Goal: Find specific page/section: Find specific page/section

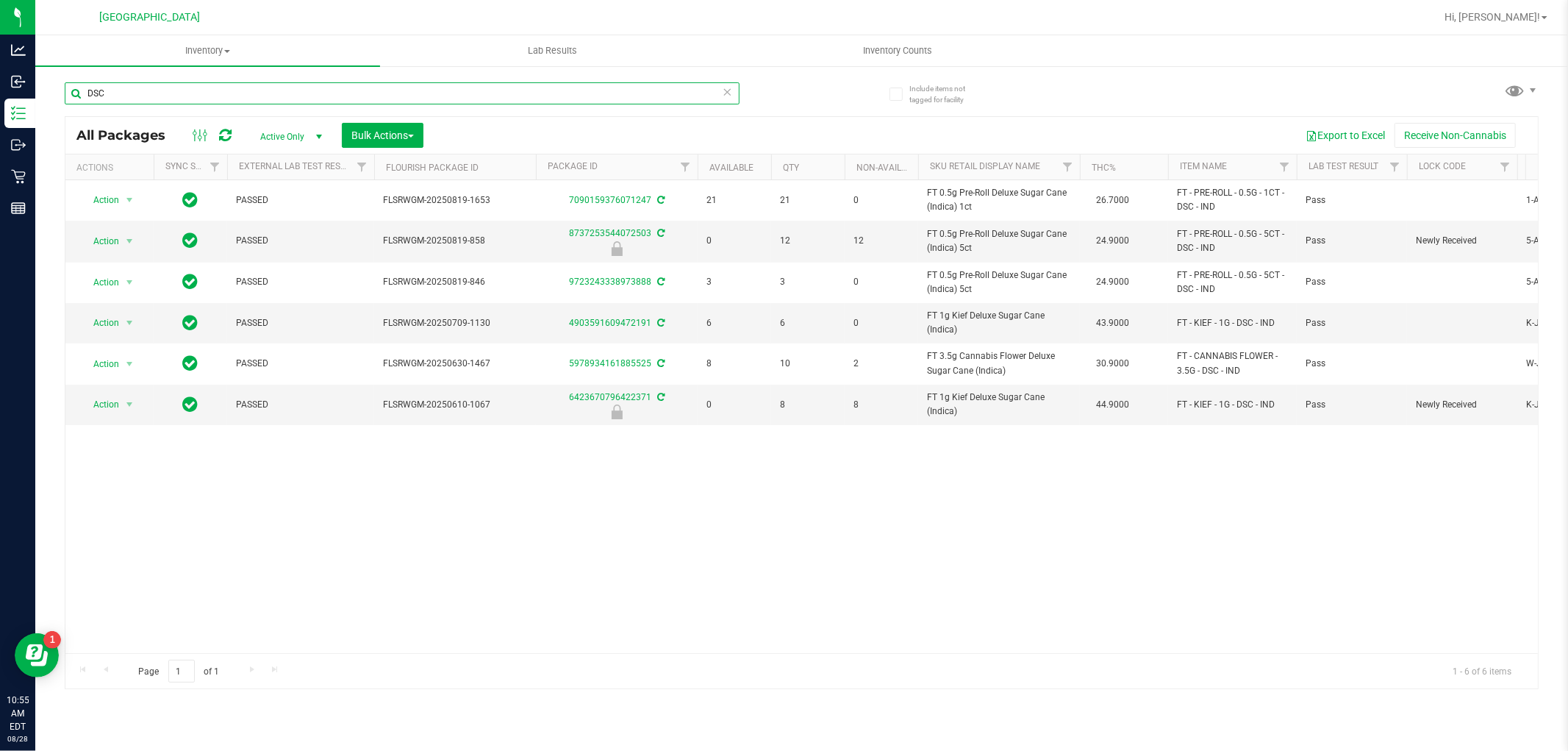
click at [424, 86] on input "DSC" at bounding box center [402, 93] width 675 height 22
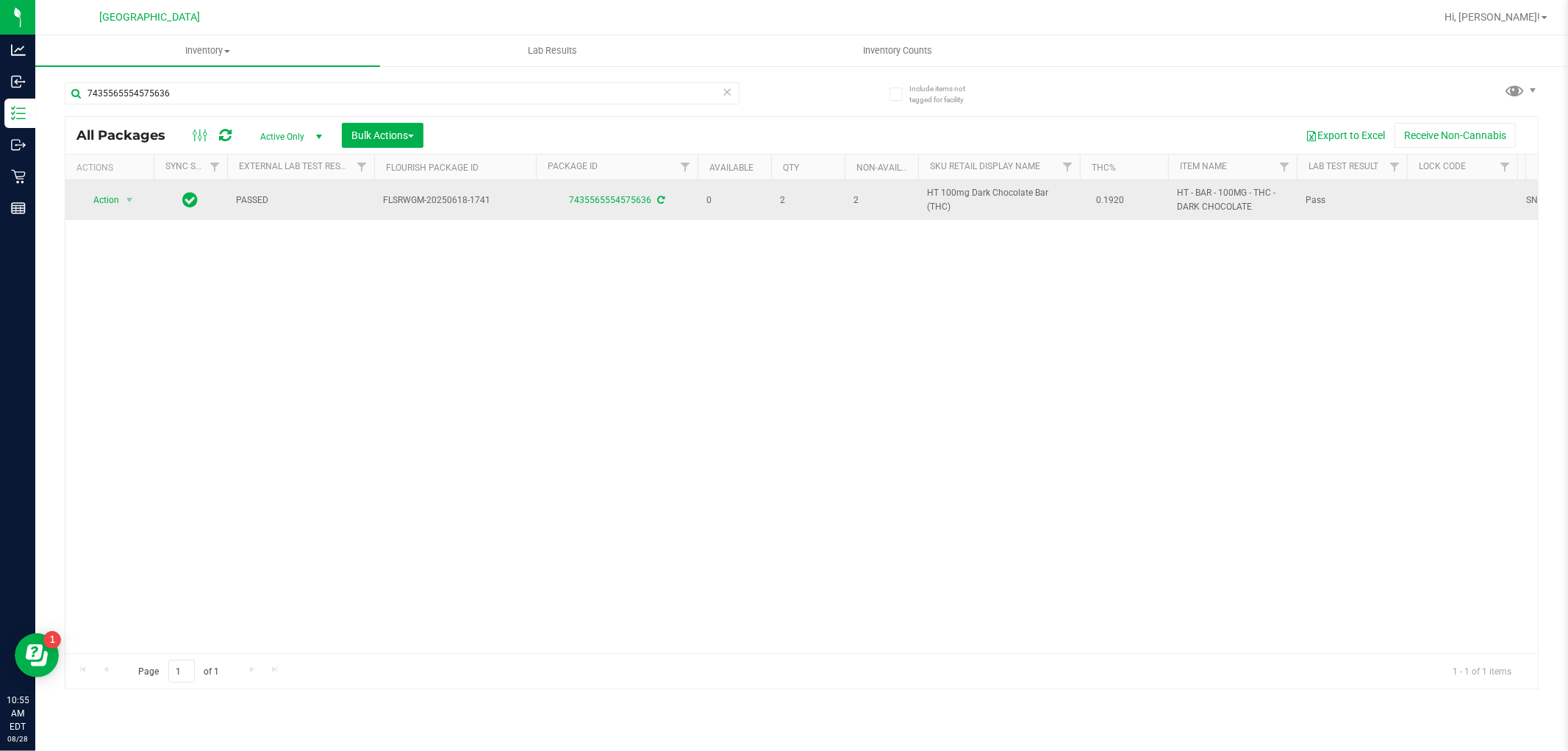
click at [965, 201] on span "HT 100mg Dark Chocolate Bar (THC)" at bounding box center [999, 200] width 144 height 28
copy td "HT 100mg Dark Chocolate Bar (THC)"
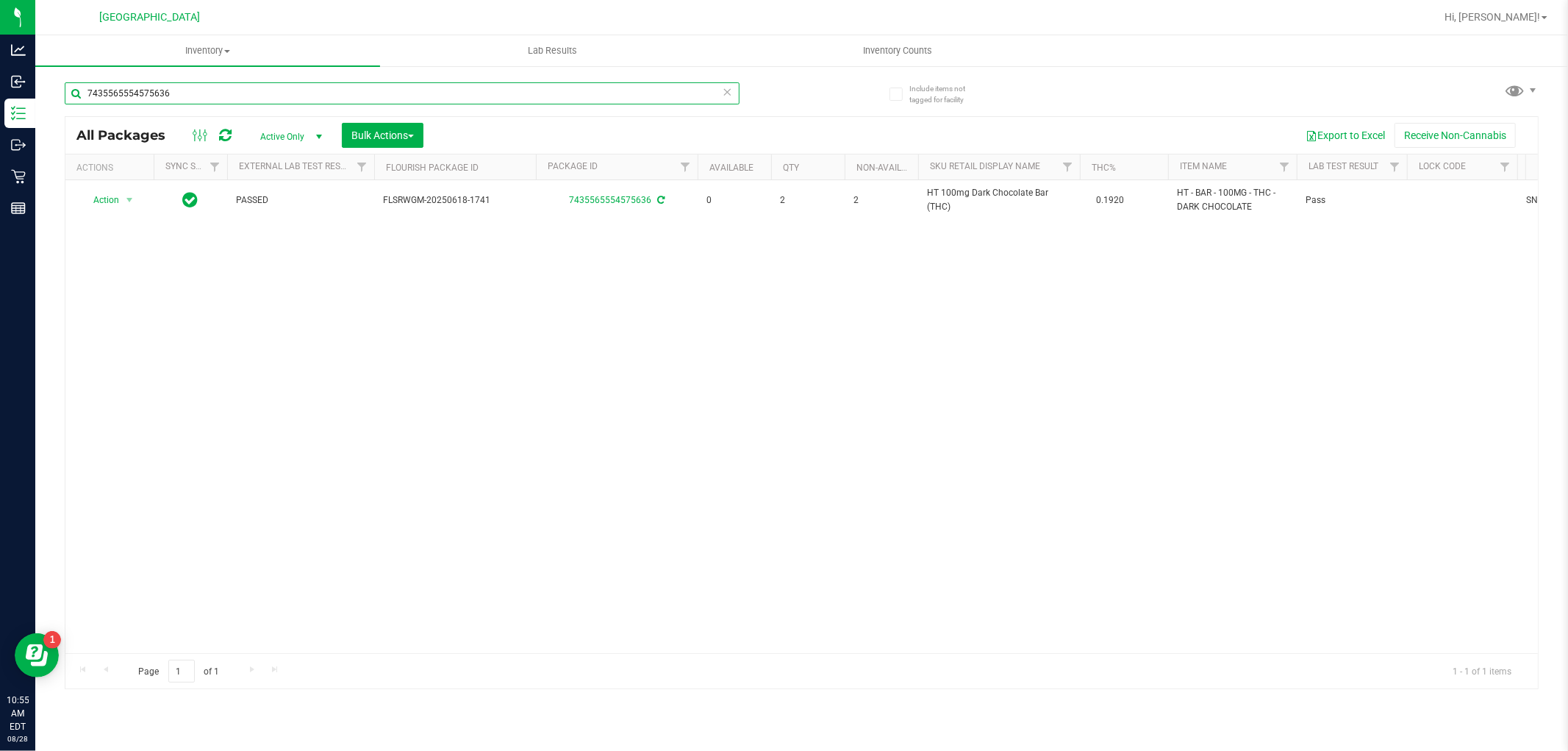
click at [487, 98] on input "7435565554575636" at bounding box center [402, 93] width 675 height 22
paste input "HT 100mg Dark Chocolate Bar (THC)"
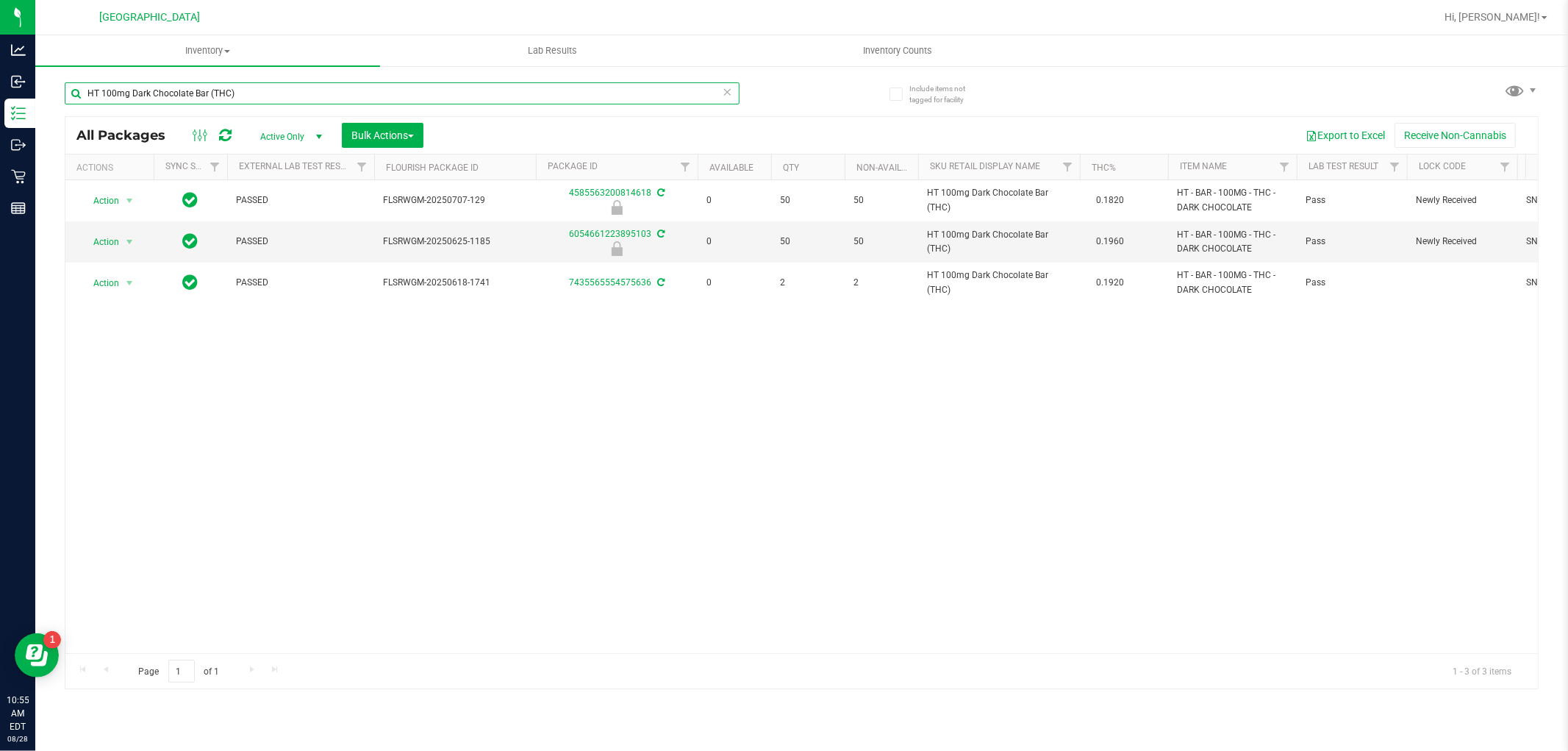
click at [522, 95] on input "HT 100mg Dark Chocolate Bar (THC)" at bounding box center [402, 93] width 675 height 22
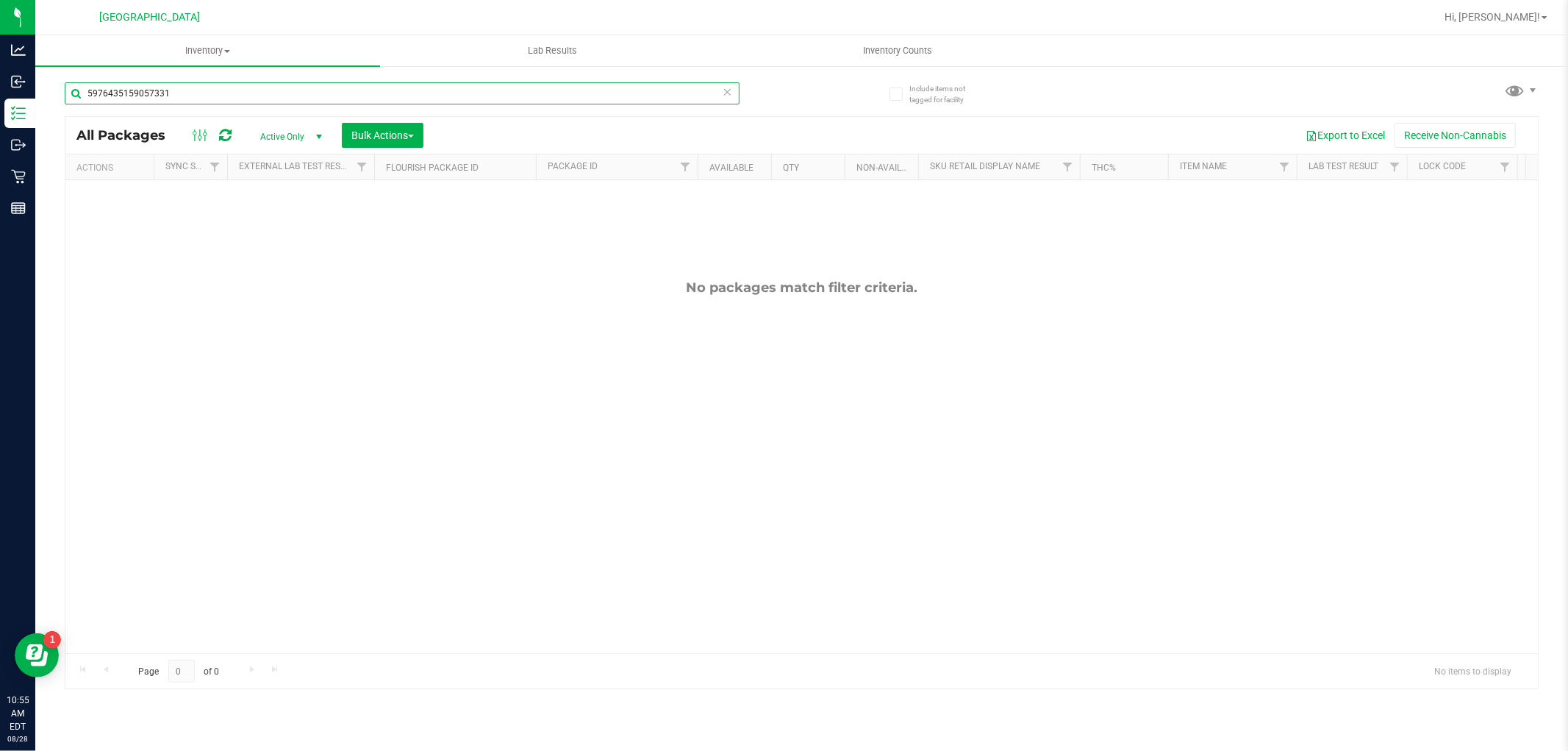
click at [526, 97] on input "5976435159057331" at bounding box center [402, 93] width 675 height 22
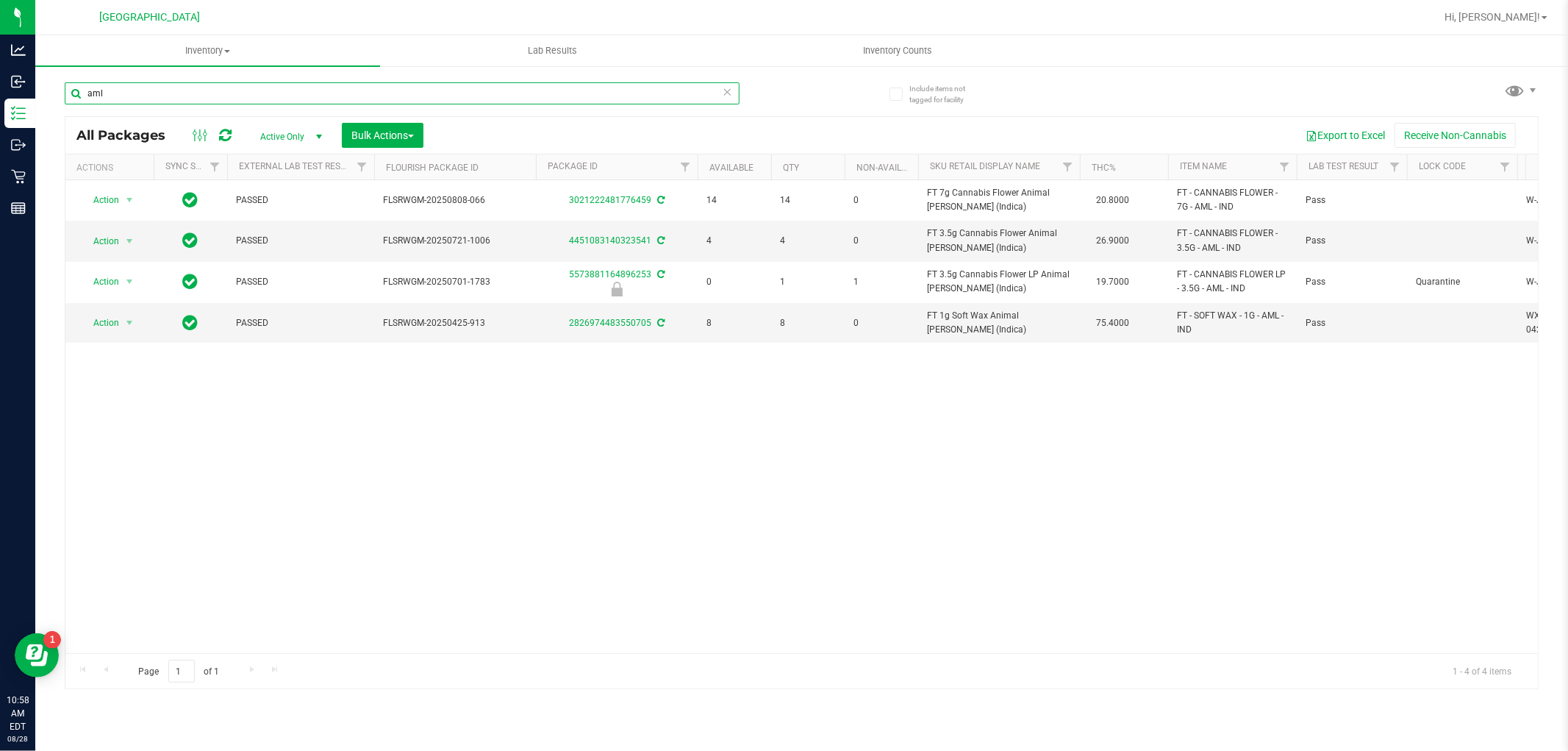
click at [137, 100] on input "aml" at bounding box center [402, 93] width 675 height 22
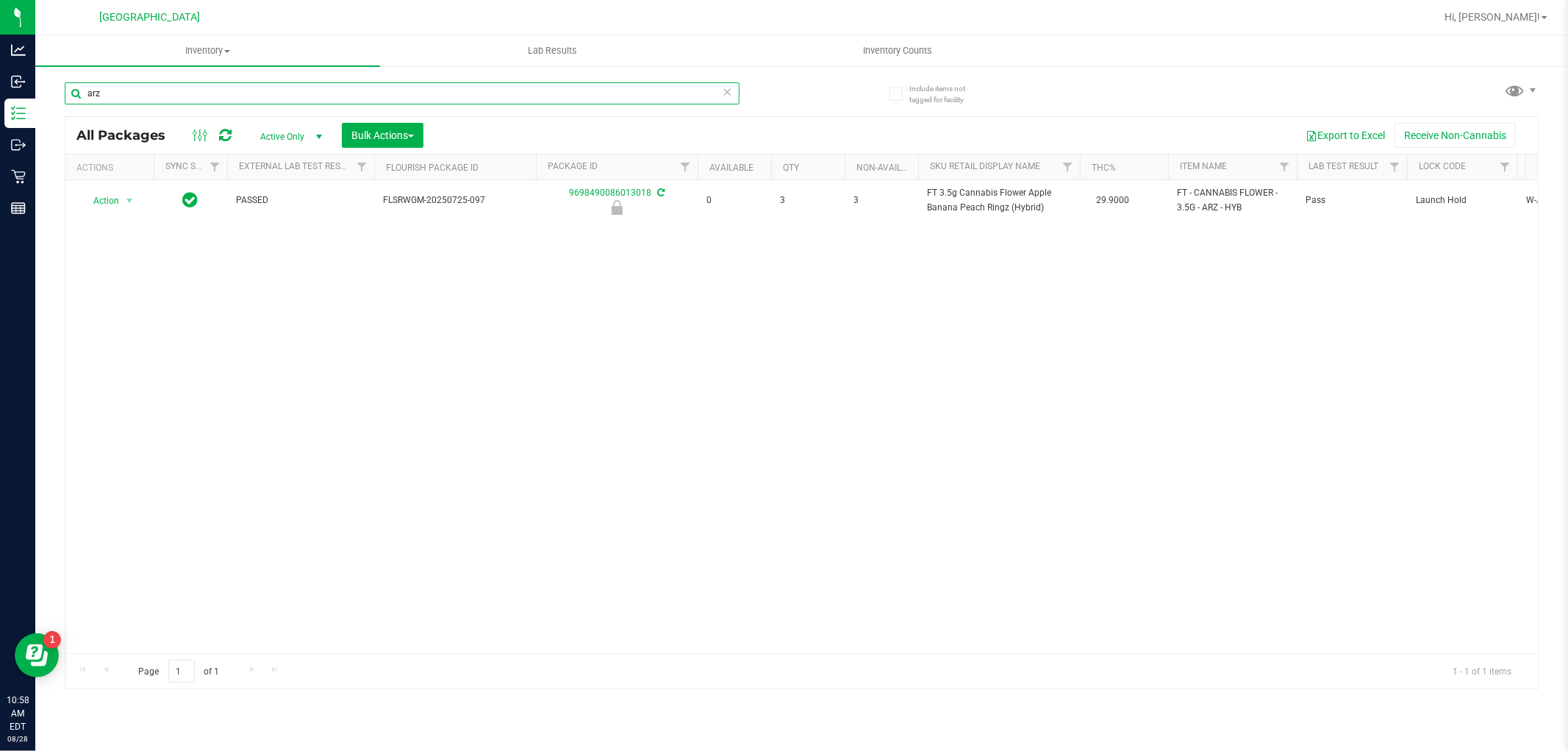
type input "arz"
click at [479, 69] on div "arz" at bounding box center [433, 92] width 738 height 47
click at [488, 90] on input "arz" at bounding box center [402, 93] width 675 height 22
